Goal: Task Accomplishment & Management: Manage account settings

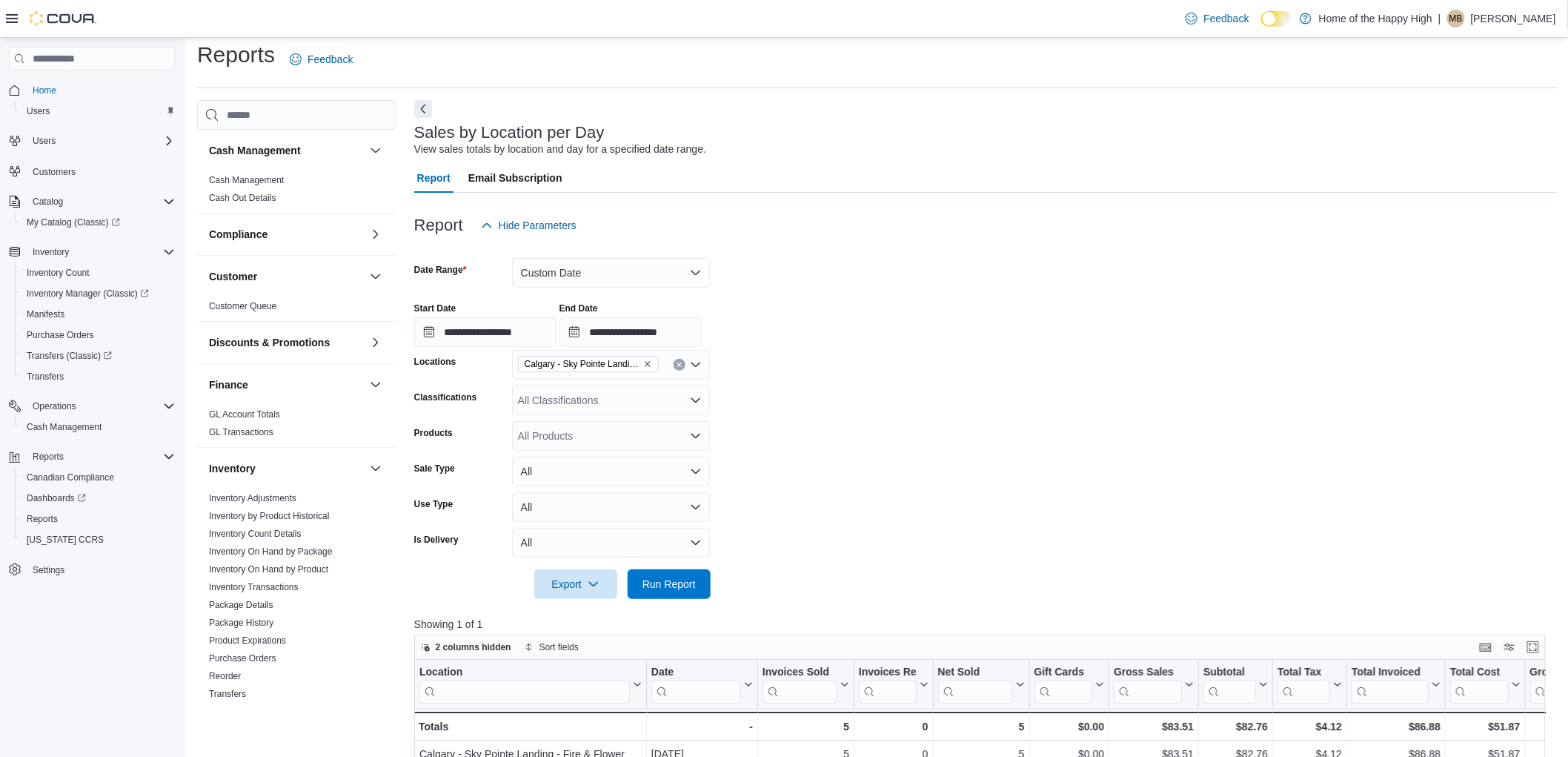
scroll to position [658, 0]
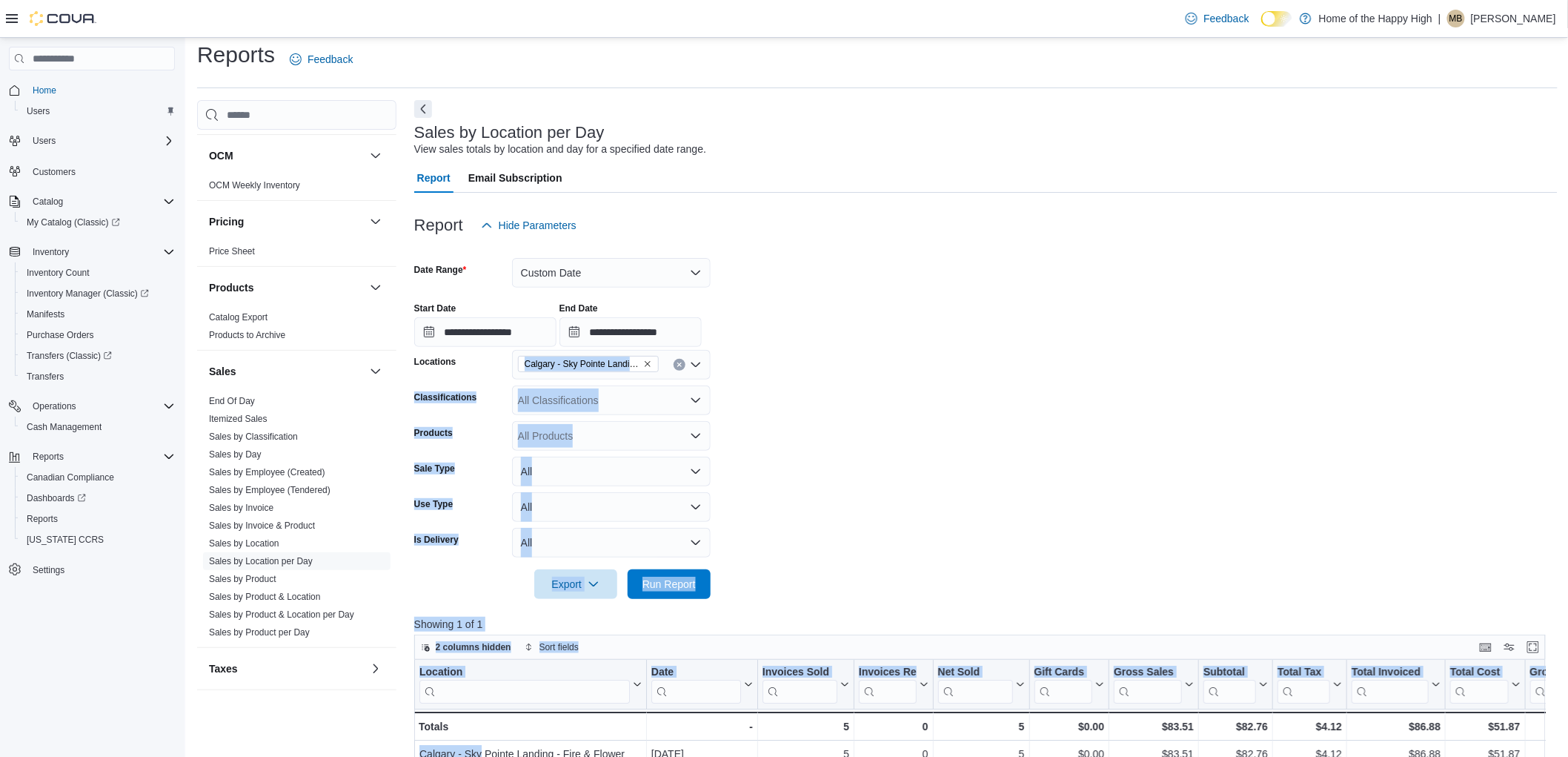
drag, startPoint x: 465, startPoint y: 358, endPoint x: 479, endPoint y: 759, distance: 401.2
click at [479, 747] on html "Feedback Dark Mode Home of the Happy High | MB Madyson Baerwald Home Users User…" at bounding box center [784, 369] width 1568 height 757
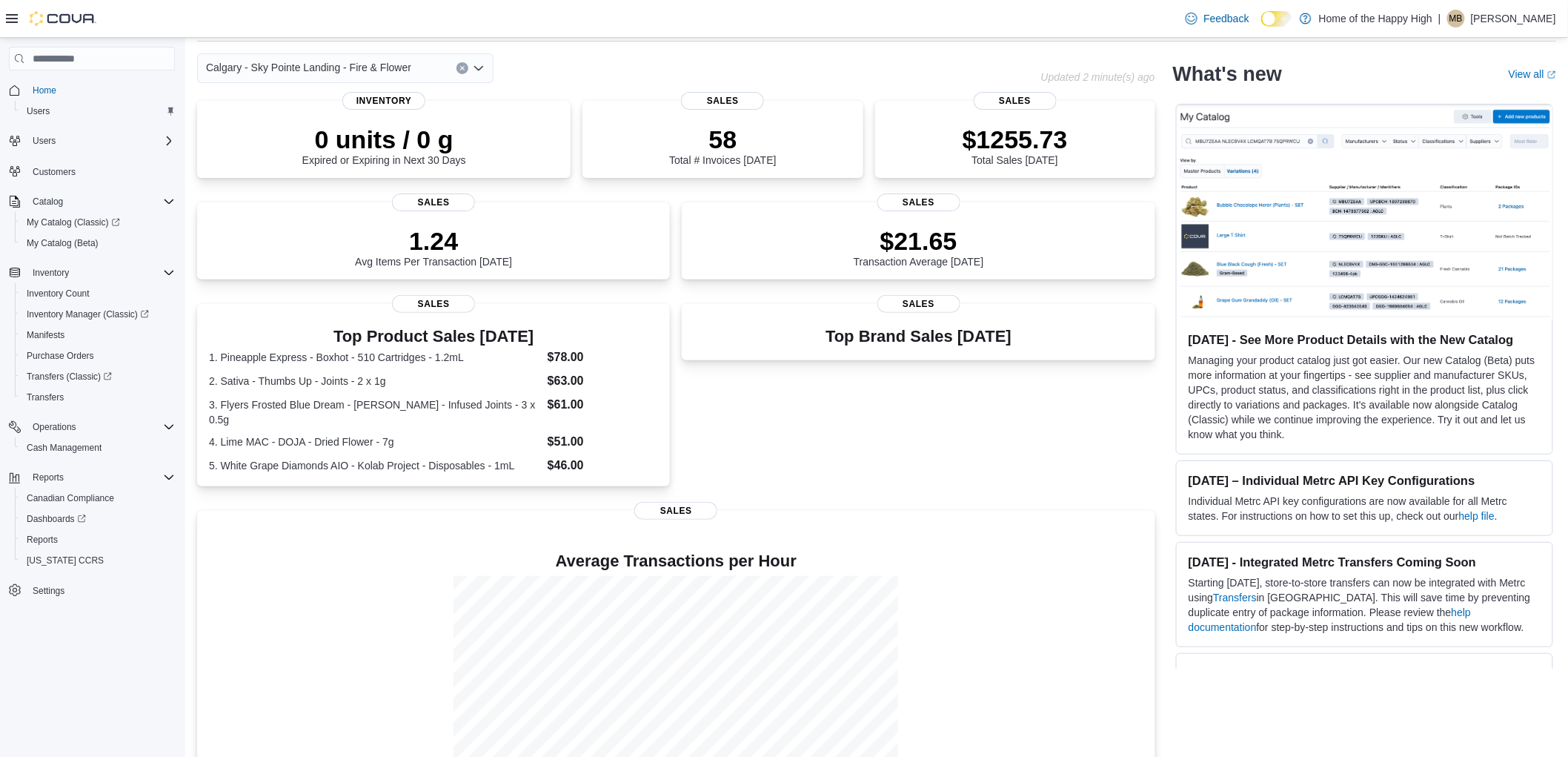
scroll to position [128, 0]
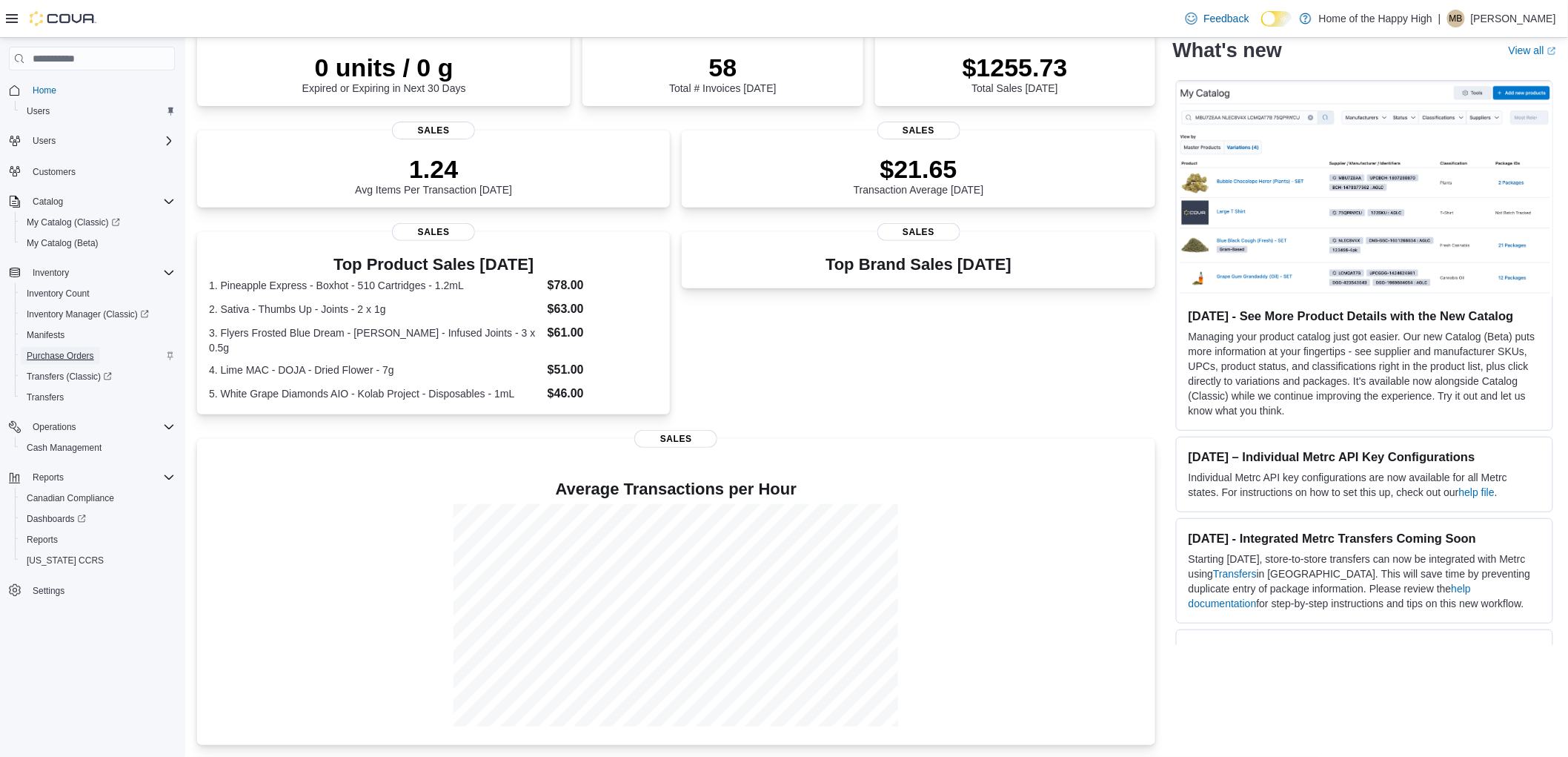
click at [39, 355] on span "Purchase Orders" at bounding box center [60, 356] width 67 height 11
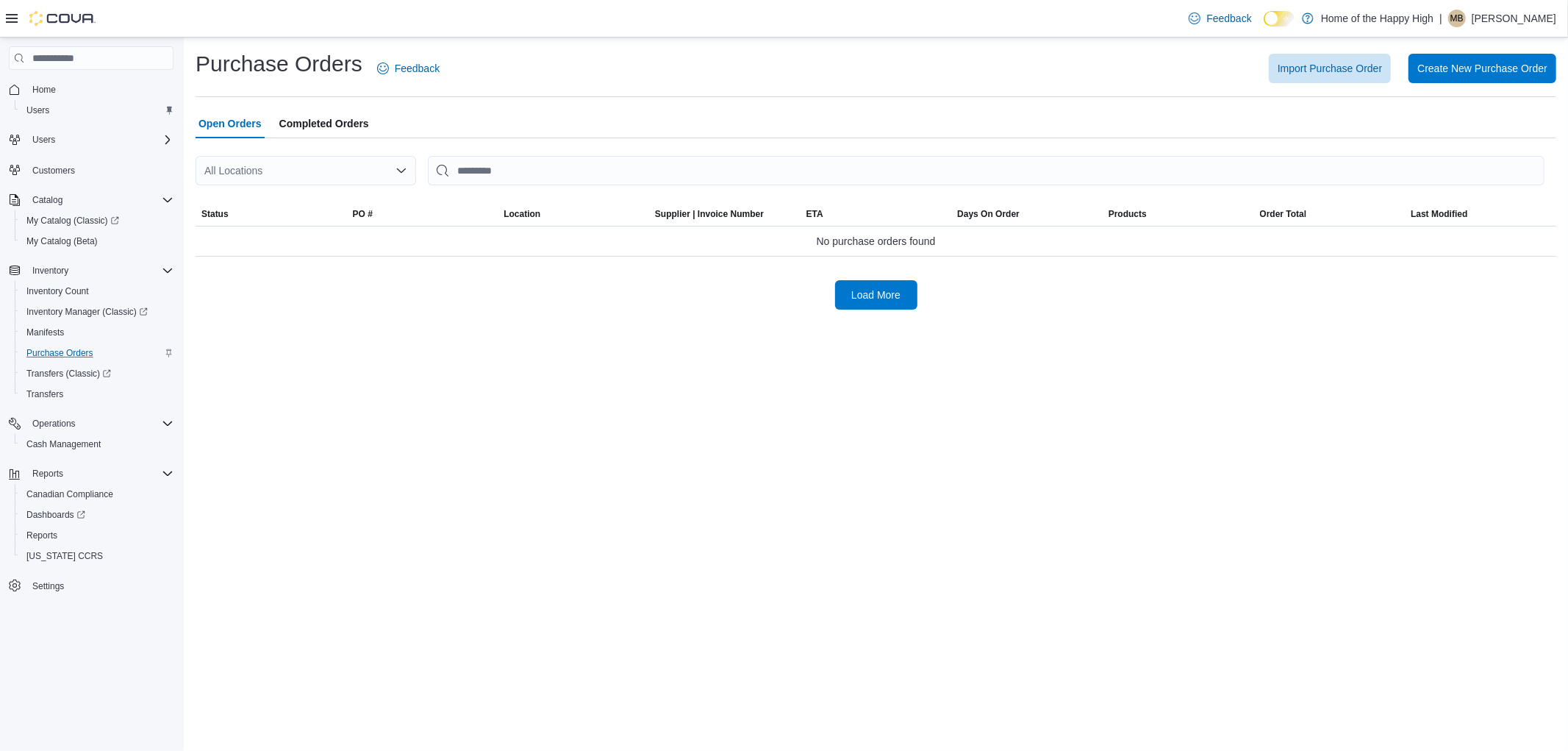
click at [245, 164] on div "All Locations" at bounding box center [306, 170] width 220 height 29
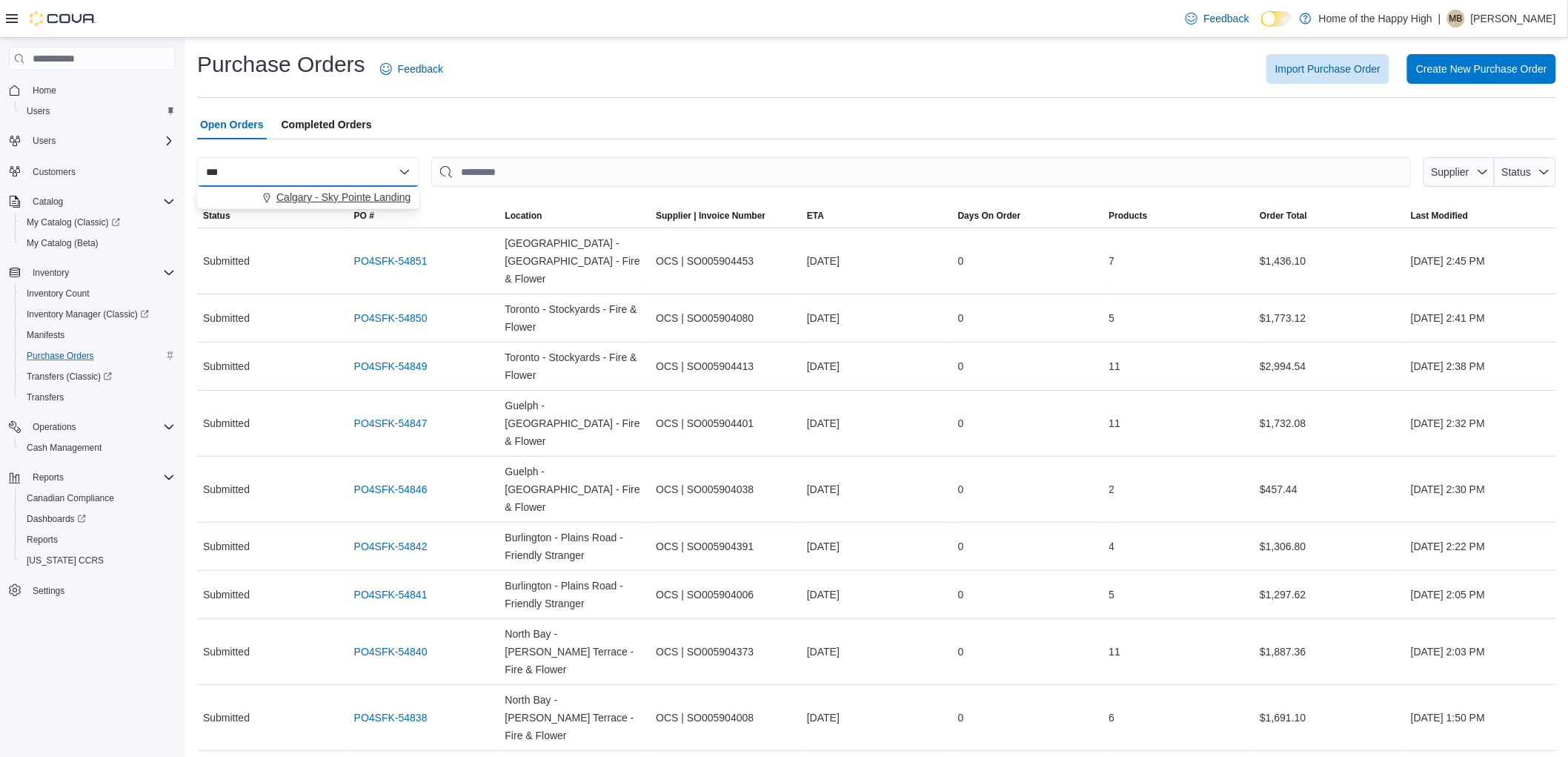
type input "***"
click at [337, 194] on span "Calgary - Sky Pointe Landing - Fire & Flower" at bounding box center [379, 196] width 205 height 14
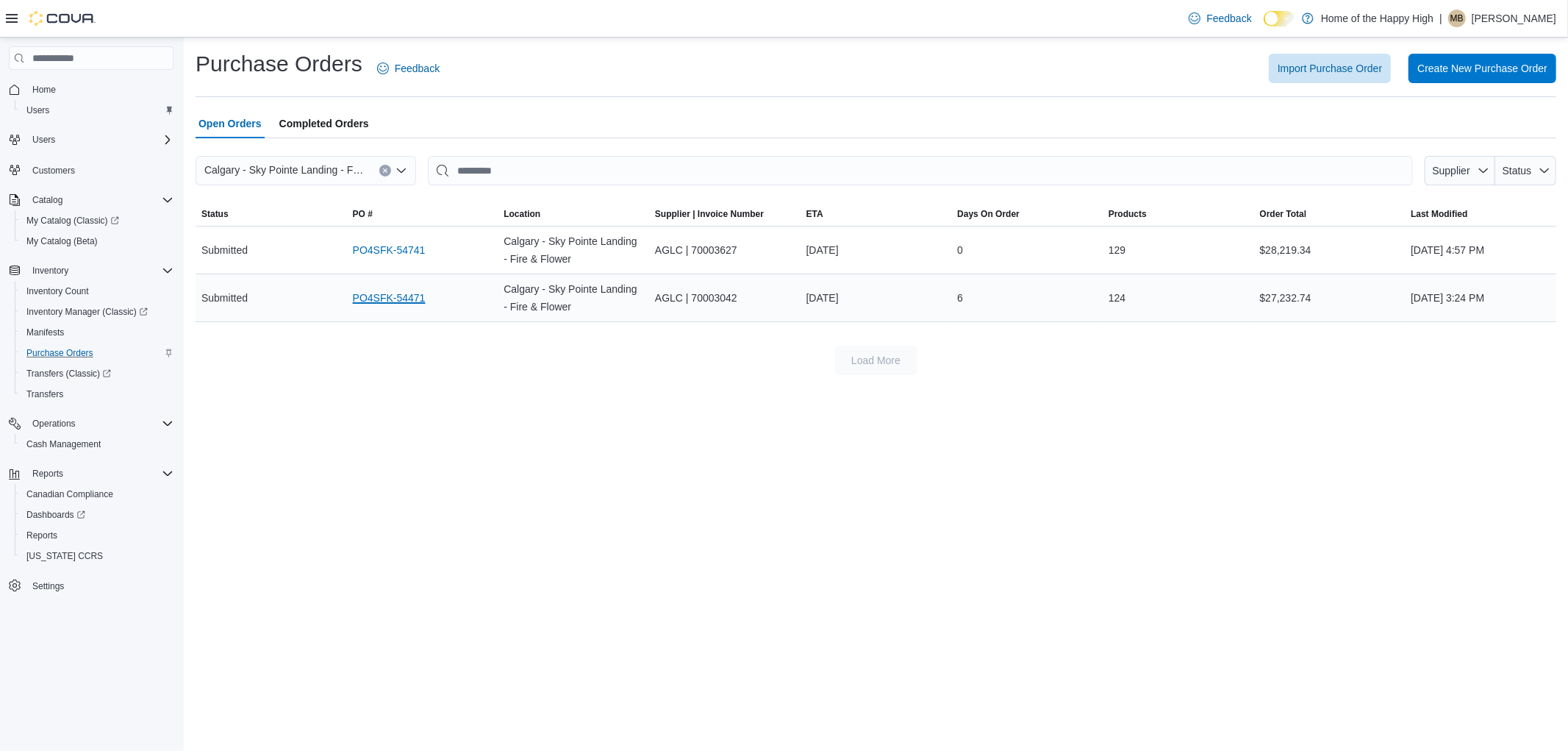
click at [387, 298] on link "PO4SFK-54471" at bounding box center [389, 298] width 73 height 18
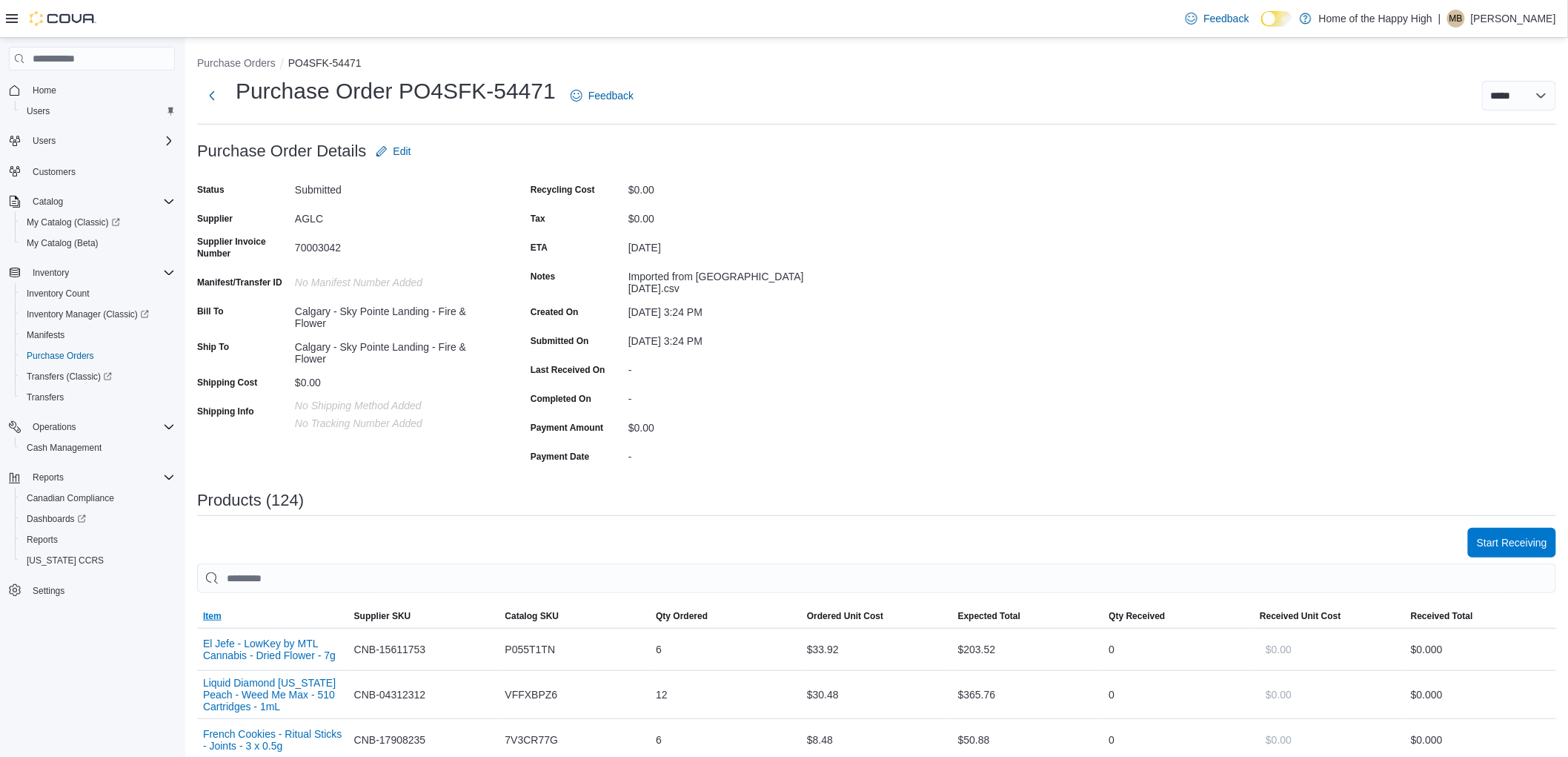
click at [217, 610] on span "Item" at bounding box center [212, 616] width 18 height 11
click at [1539, 92] on select "**********" at bounding box center [1518, 95] width 74 height 30
select select "**********"
select select
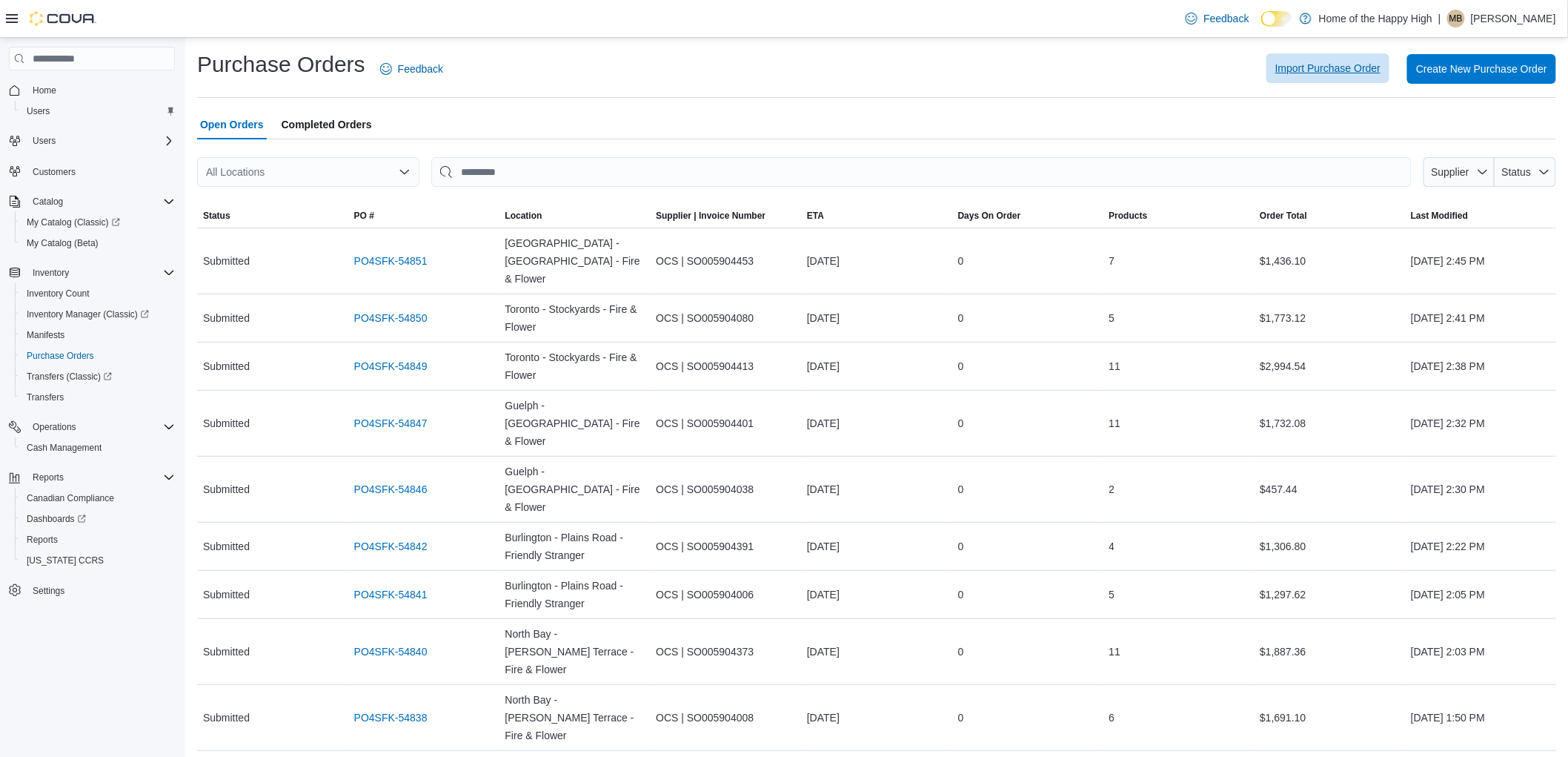
click at [1317, 65] on span "Import Purchase Order" at bounding box center [1328, 67] width 105 height 14
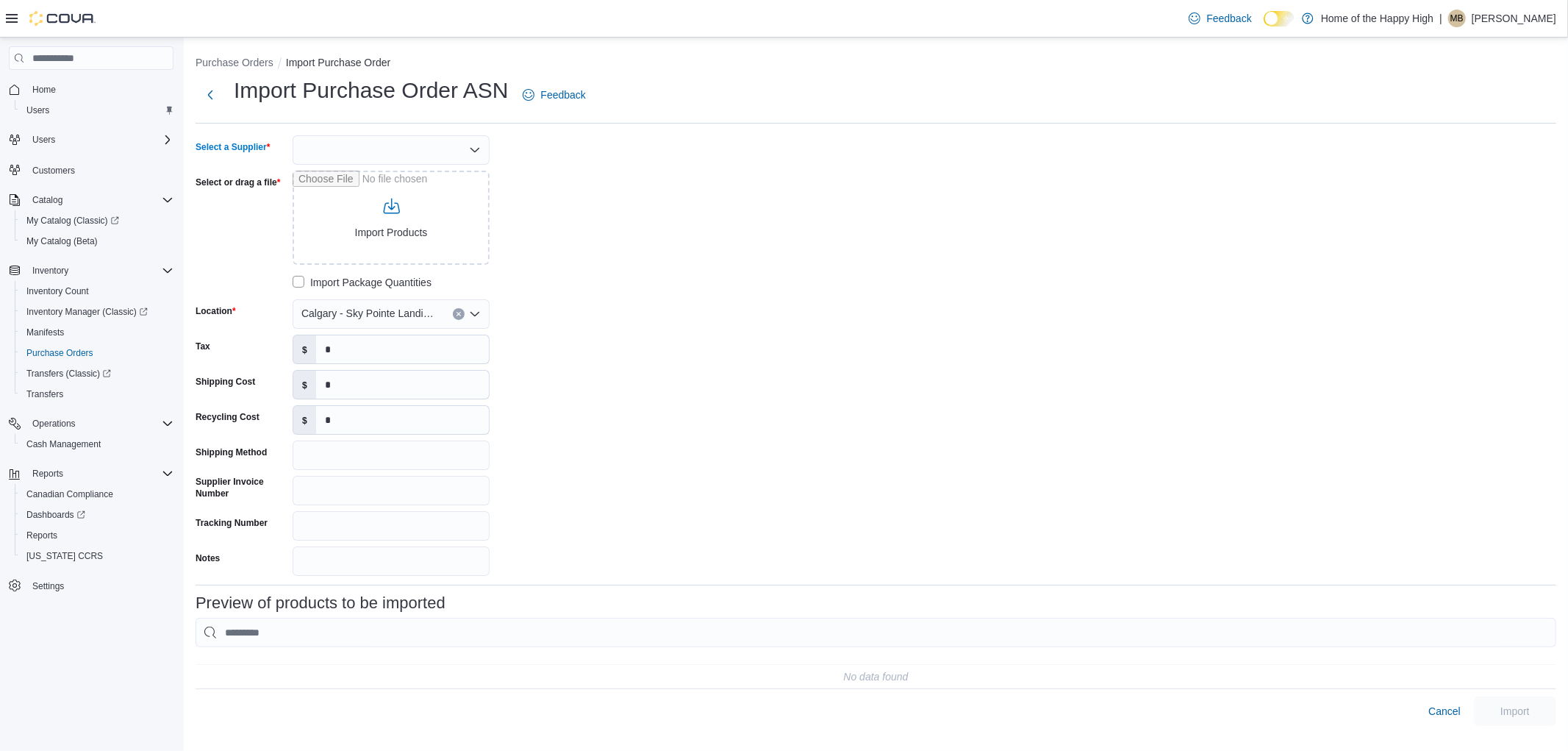
click at [346, 151] on div at bounding box center [391, 149] width 197 height 29
type input "**"
click at [325, 196] on span "AG LC" at bounding box center [400, 196] width 162 height 14
click at [395, 230] on input "Select or drag a file" at bounding box center [391, 217] width 197 height 94
type input "**********"
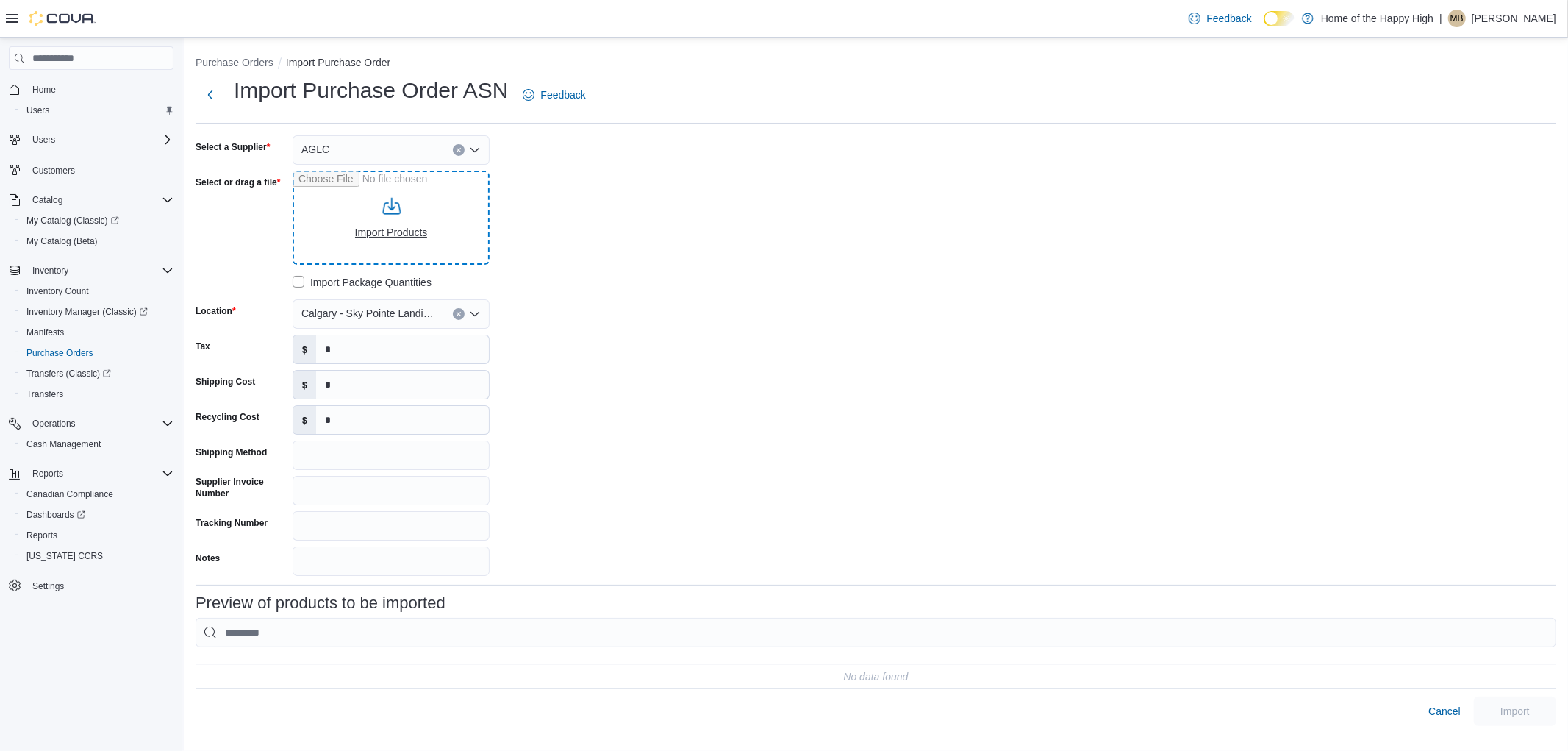
type input "**********"
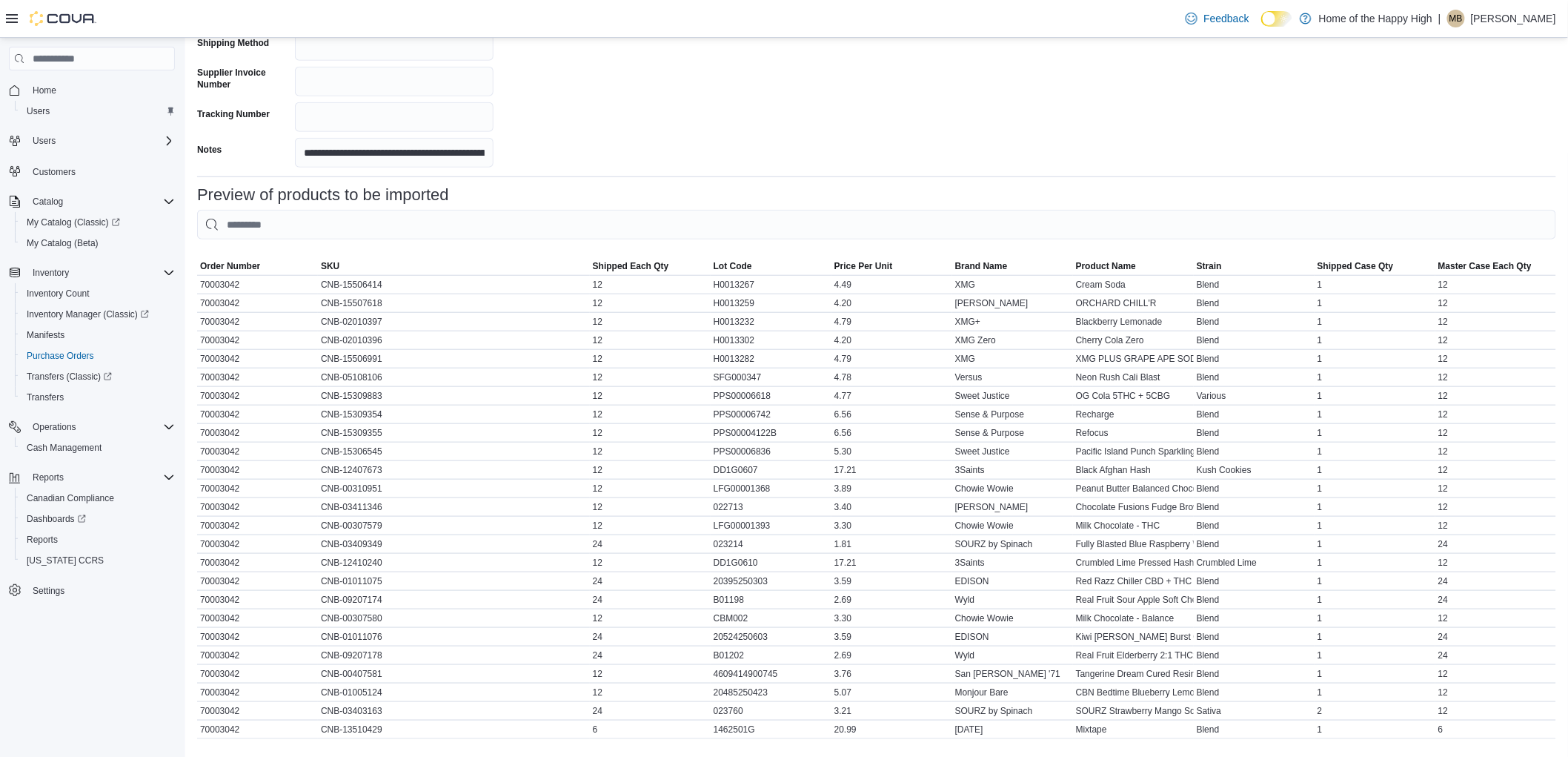
scroll to position [493, 0]
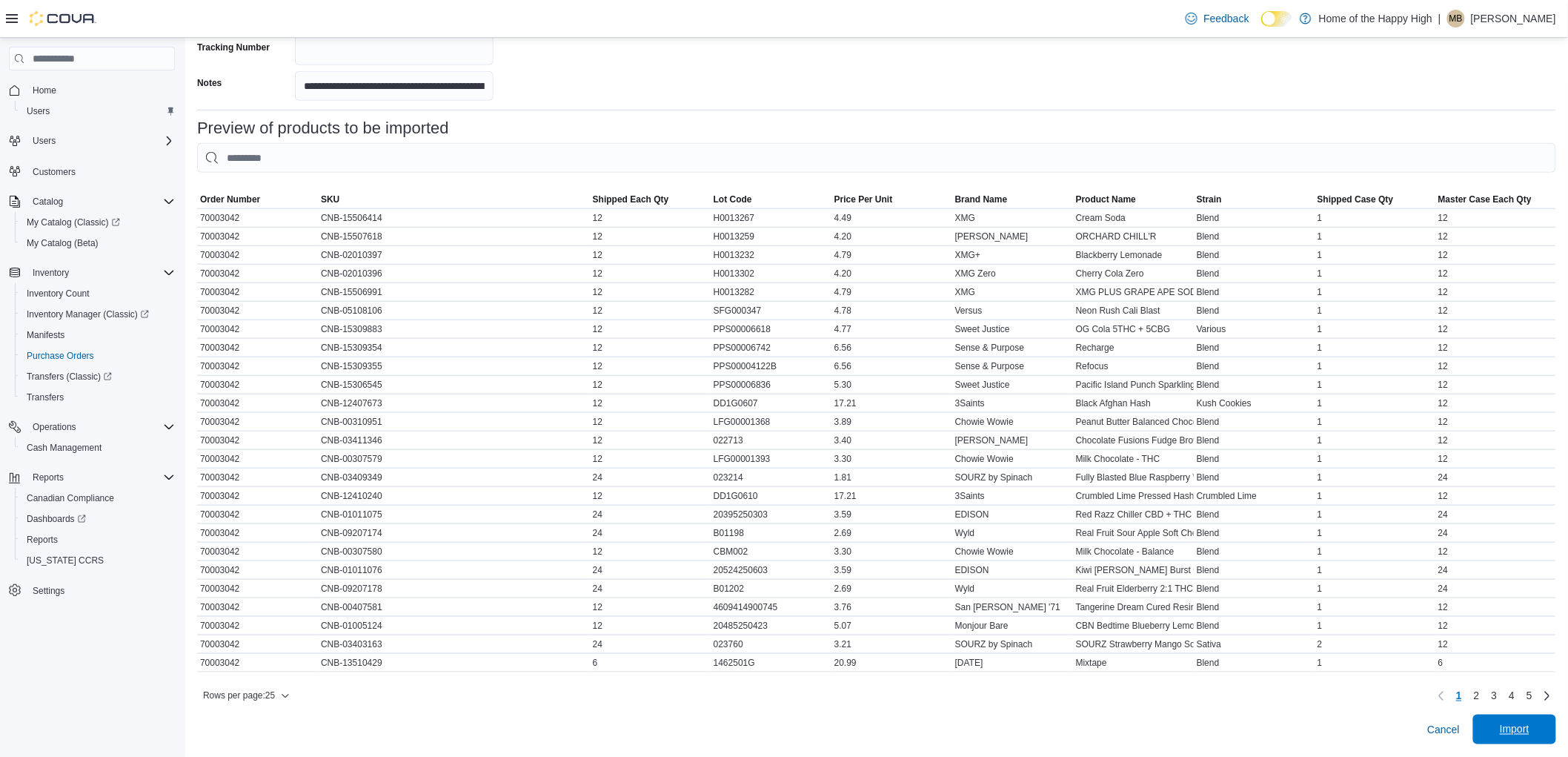
click at [1514, 727] on span "Import" at bounding box center [1514, 728] width 30 height 14
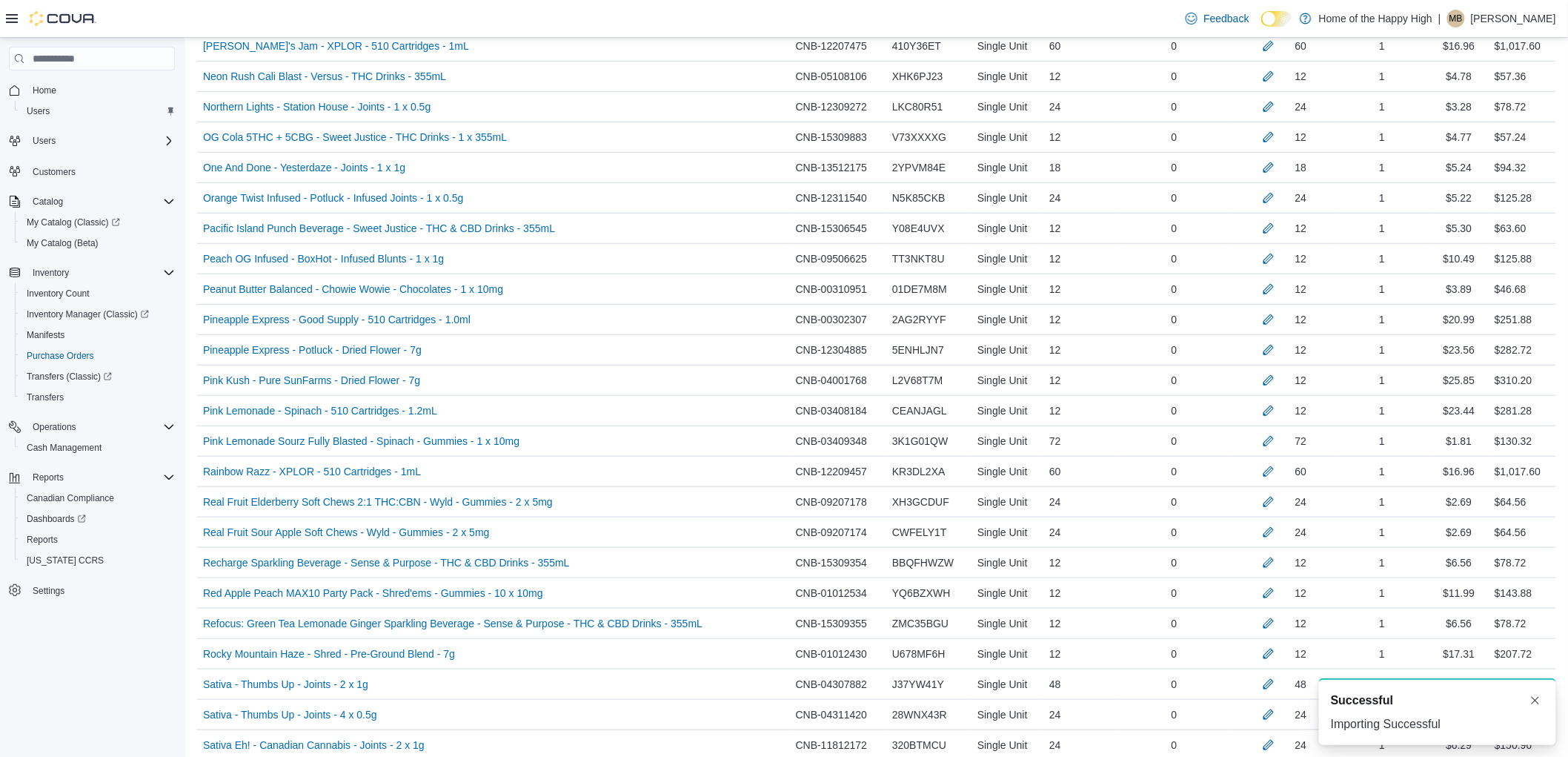
scroll to position [3677, 0]
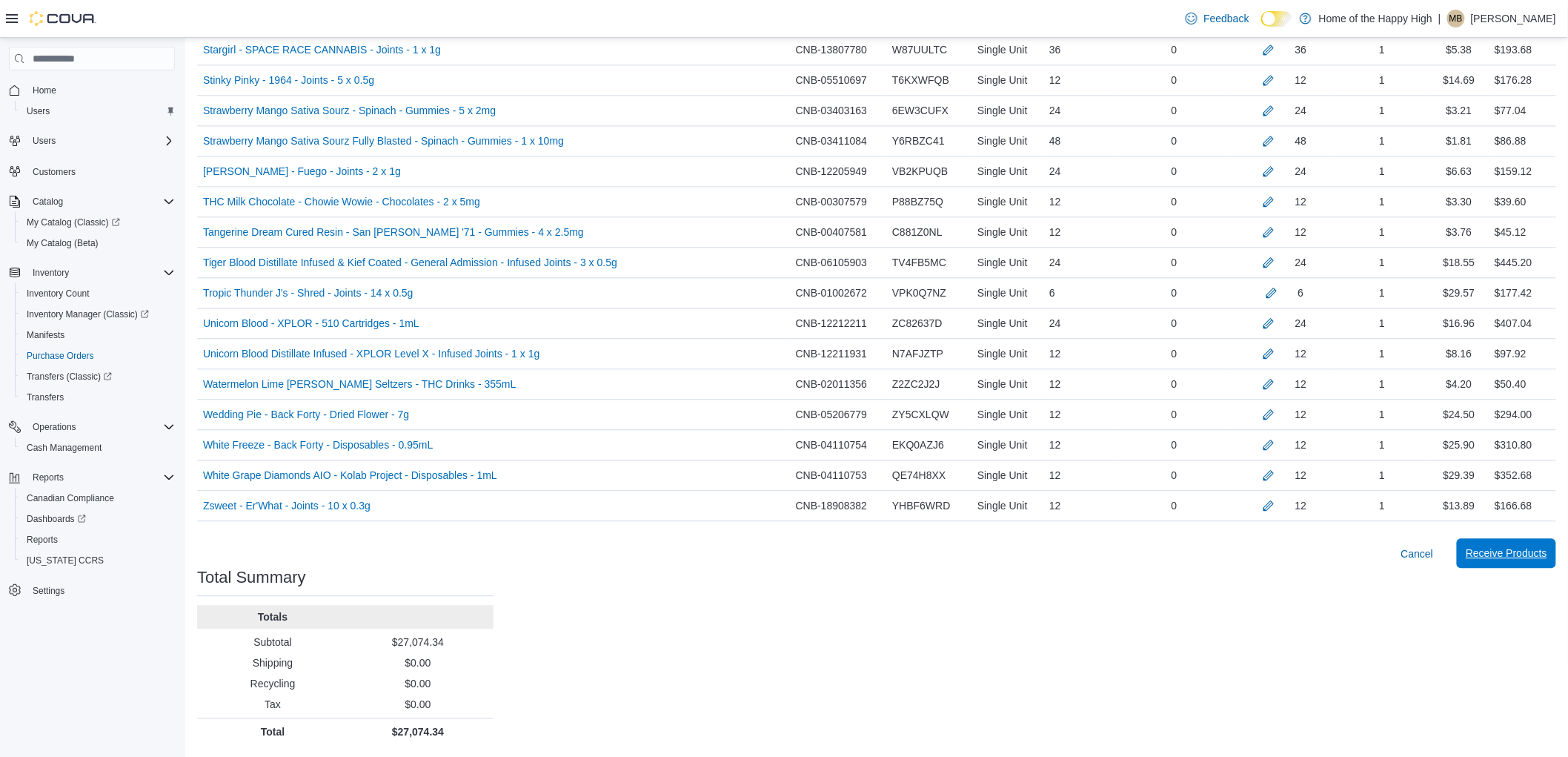
click at [1504, 546] on span "Receive Products" at bounding box center [1506, 552] width 81 height 14
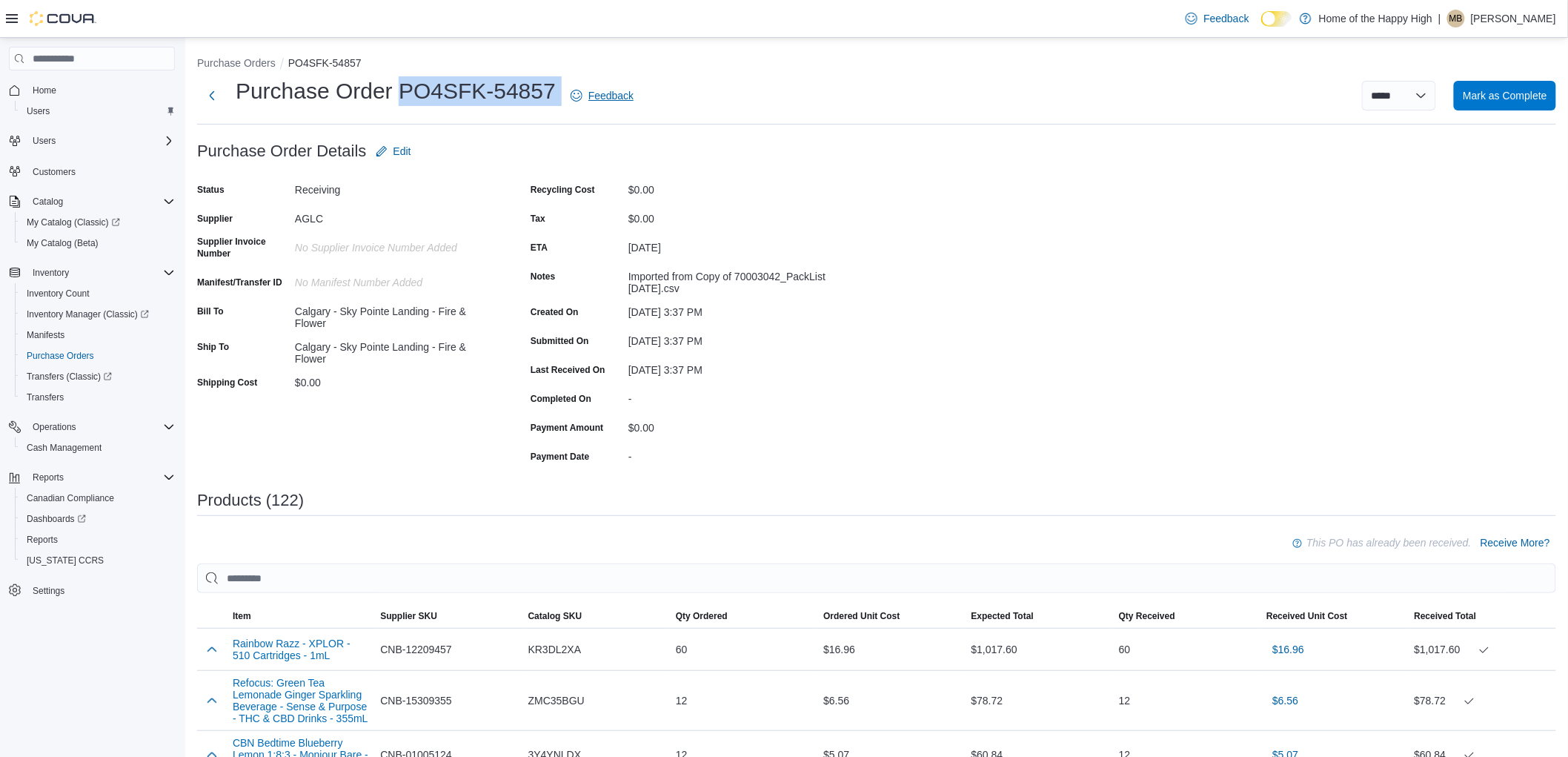
drag, startPoint x: 396, startPoint y: 85, endPoint x: 577, endPoint y: 90, distance: 181.1
click at [577, 90] on div "Purchase Order PO4SFK-54857 Feedback" at bounding box center [419, 96] width 443 height 38
copy div "PO4SFK-54857"
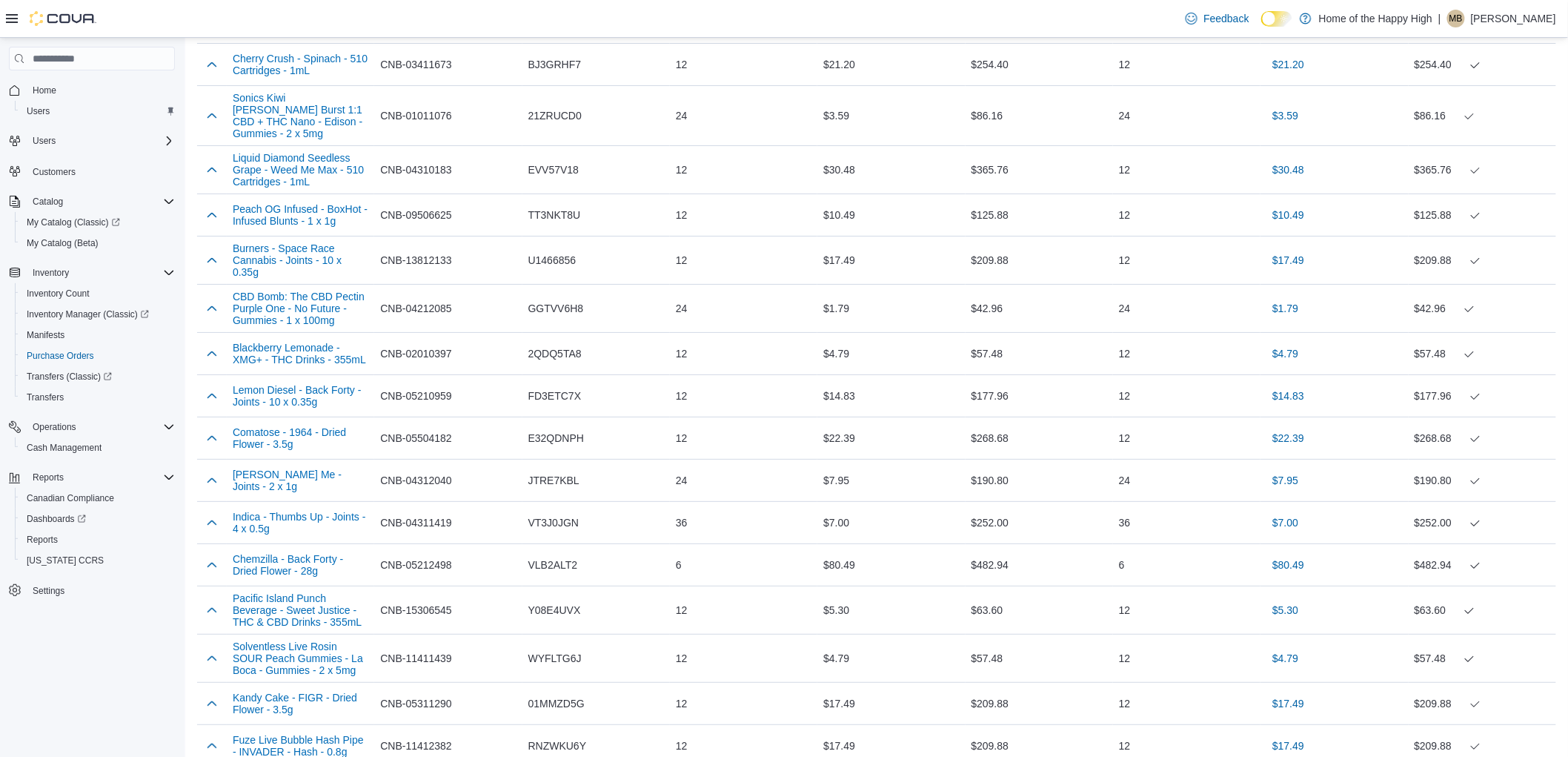
scroll to position [5658, 0]
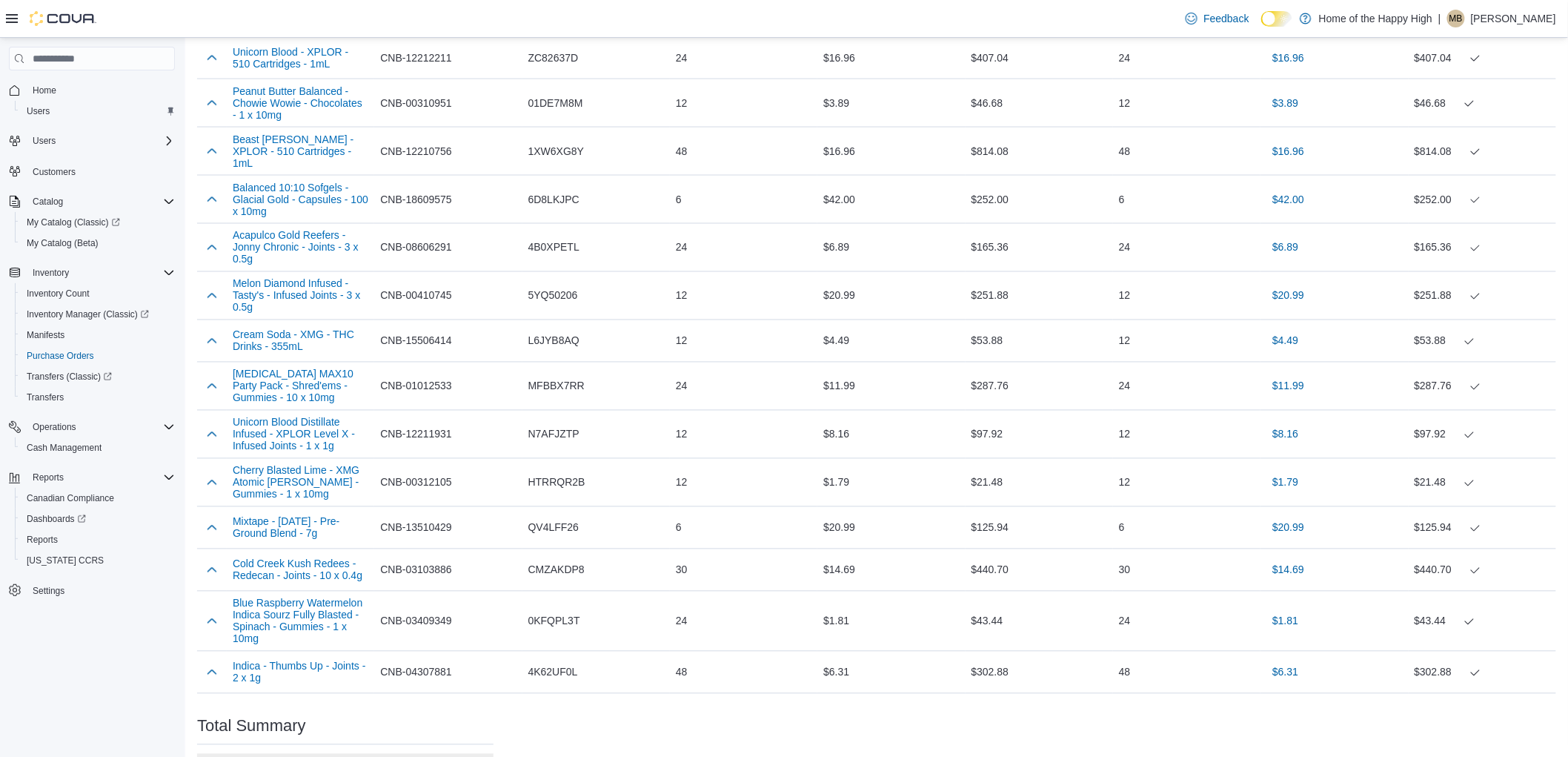
drag, startPoint x: 469, startPoint y: 637, endPoint x: 469, endPoint y: 655, distance: 18.0
drag, startPoint x: 472, startPoint y: 635, endPoint x: 476, endPoint y: 655, distance: 20.4
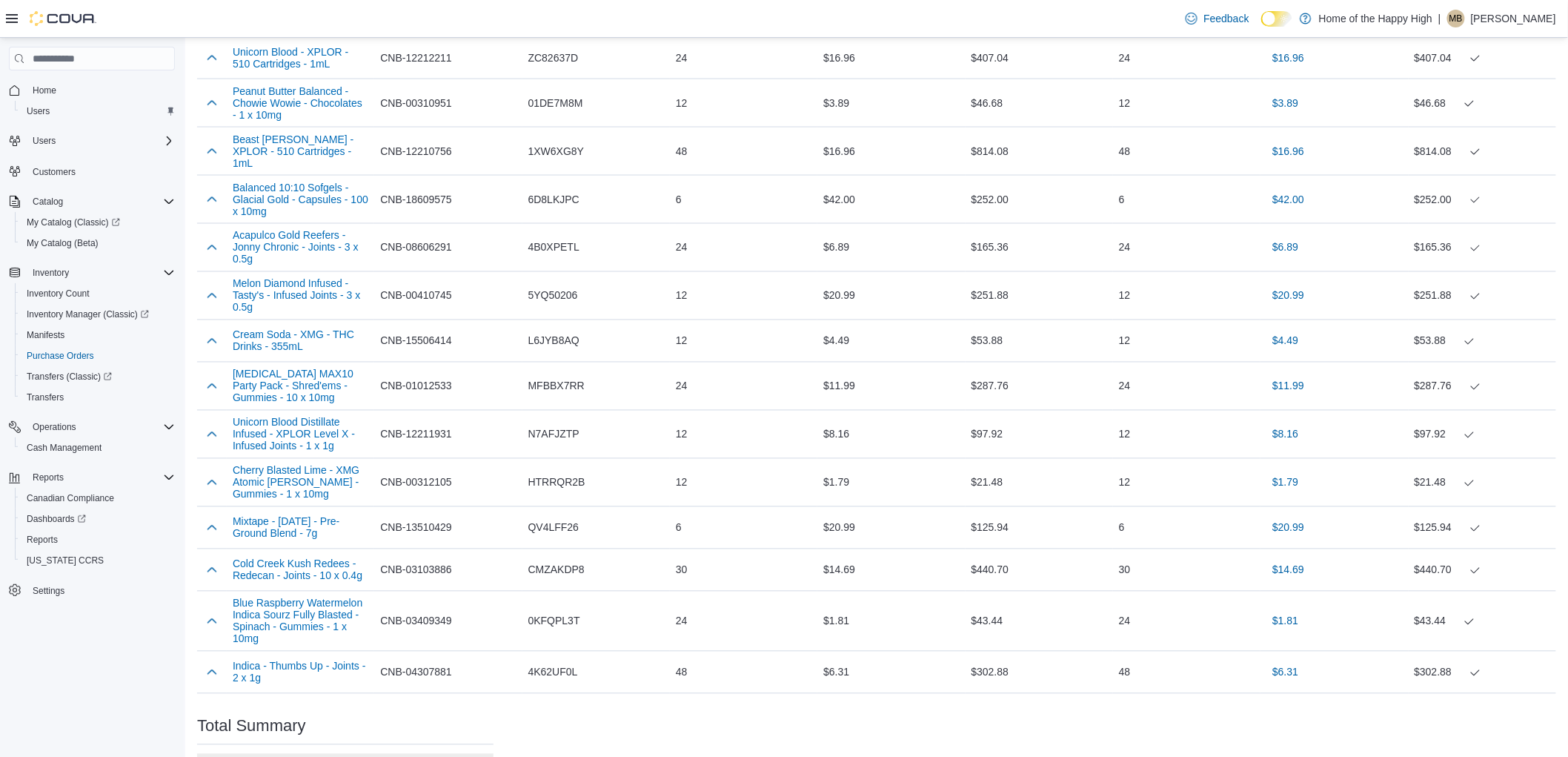
drag, startPoint x: 423, startPoint y: 636, endPoint x: 469, endPoint y: 636, distance: 46.0
copy p "$27,074.34"
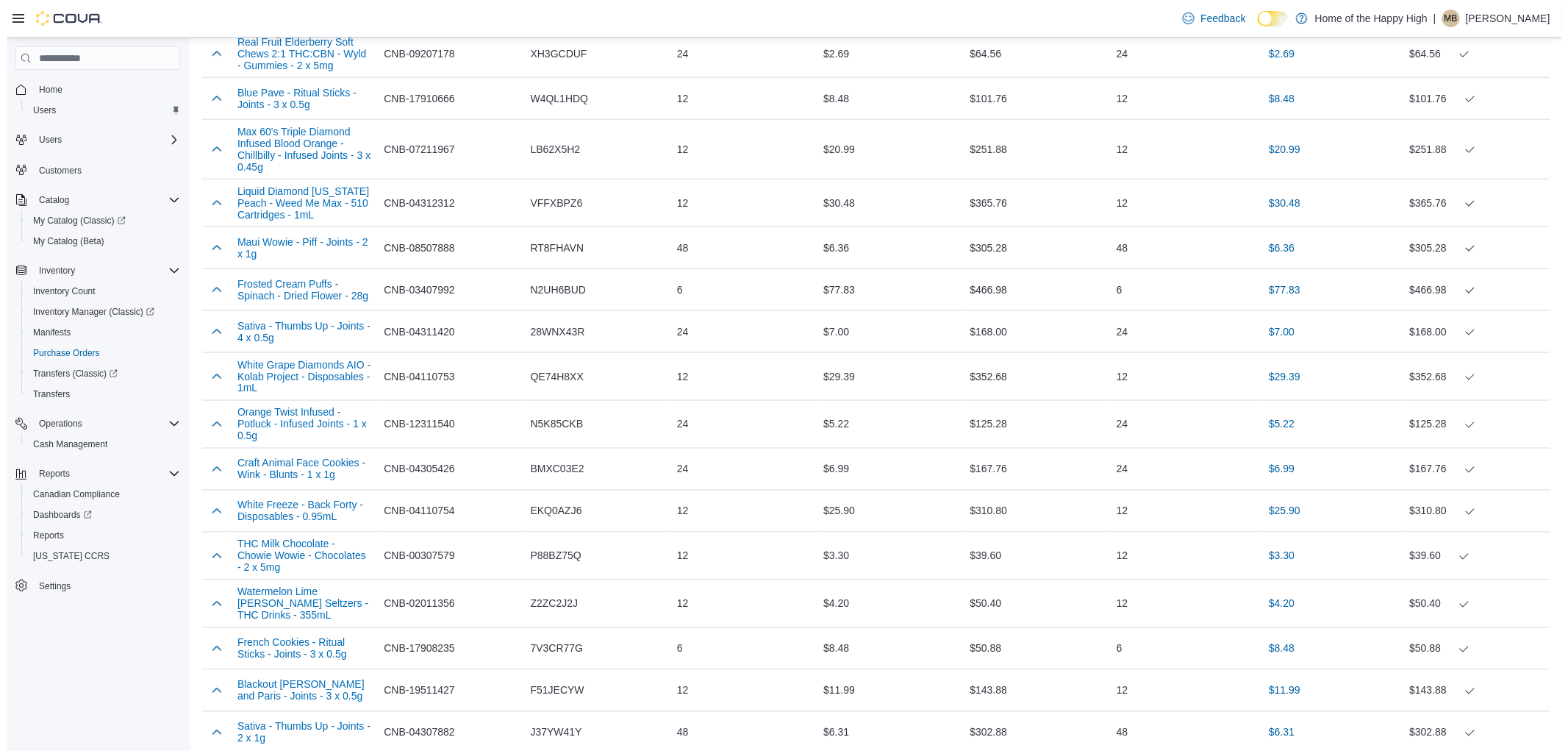
scroll to position [0, 0]
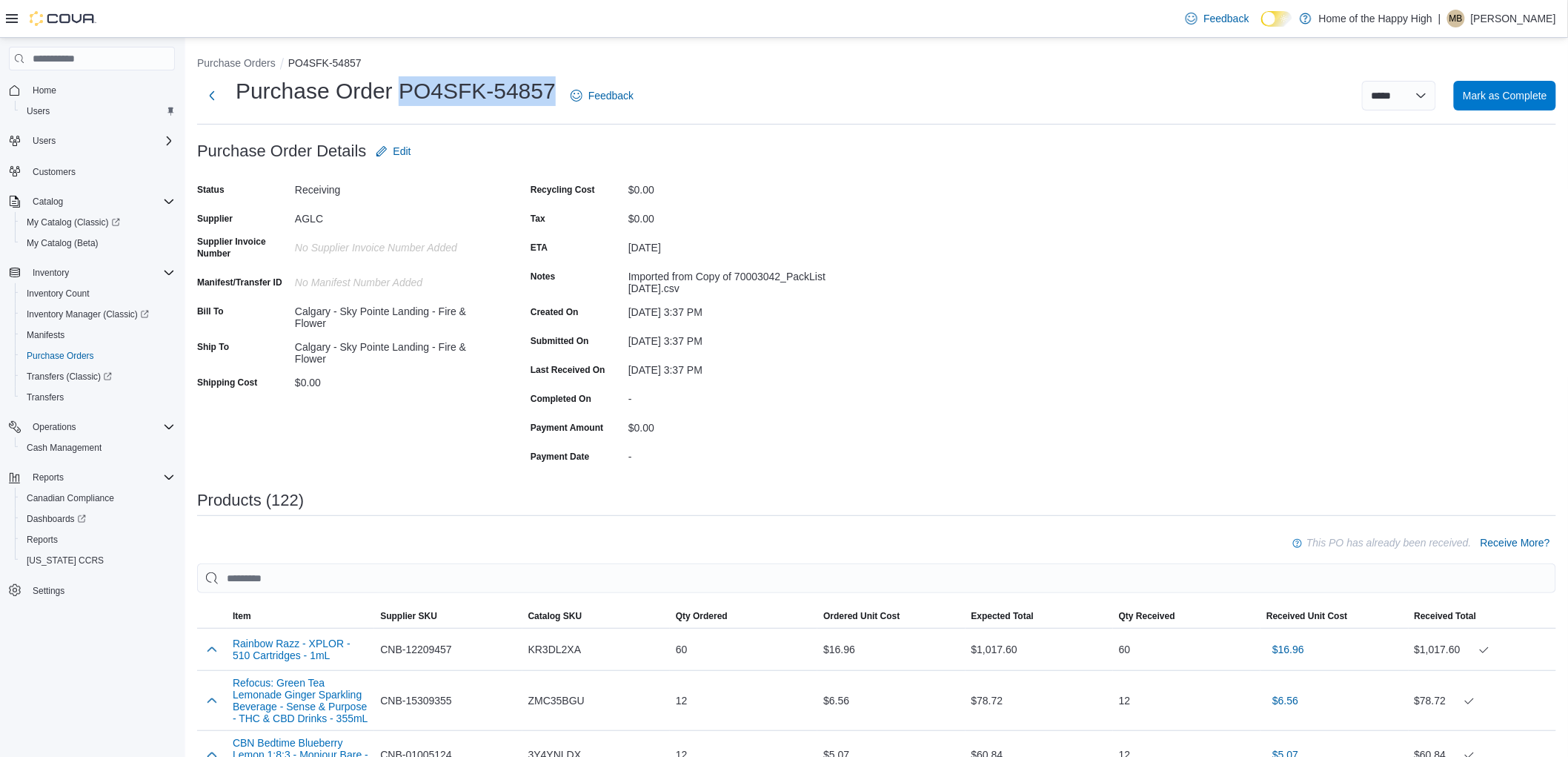
drag, startPoint x: 398, startPoint y: 84, endPoint x: 557, endPoint y: 87, distance: 159.0
click at [557, 87] on div "Purchase Order PO4SFK-54857 Feedback" at bounding box center [419, 96] width 443 height 38
copy h1 "PO4SFK-54857"
click at [1515, 90] on span "Mark as Complete" at bounding box center [1505, 94] width 84 height 14
